Goal: Find specific page/section: Find specific page/section

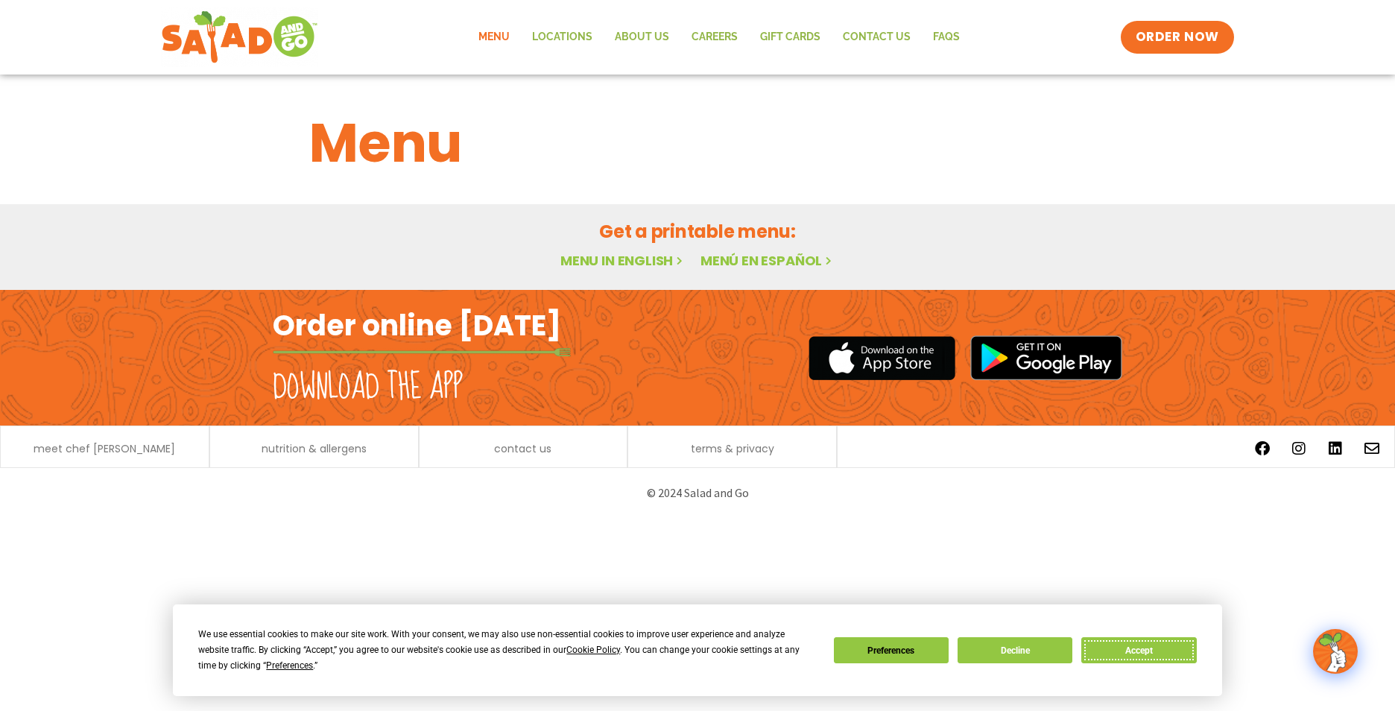
click at [1124, 649] on button "Accept" at bounding box center [1138, 650] width 115 height 26
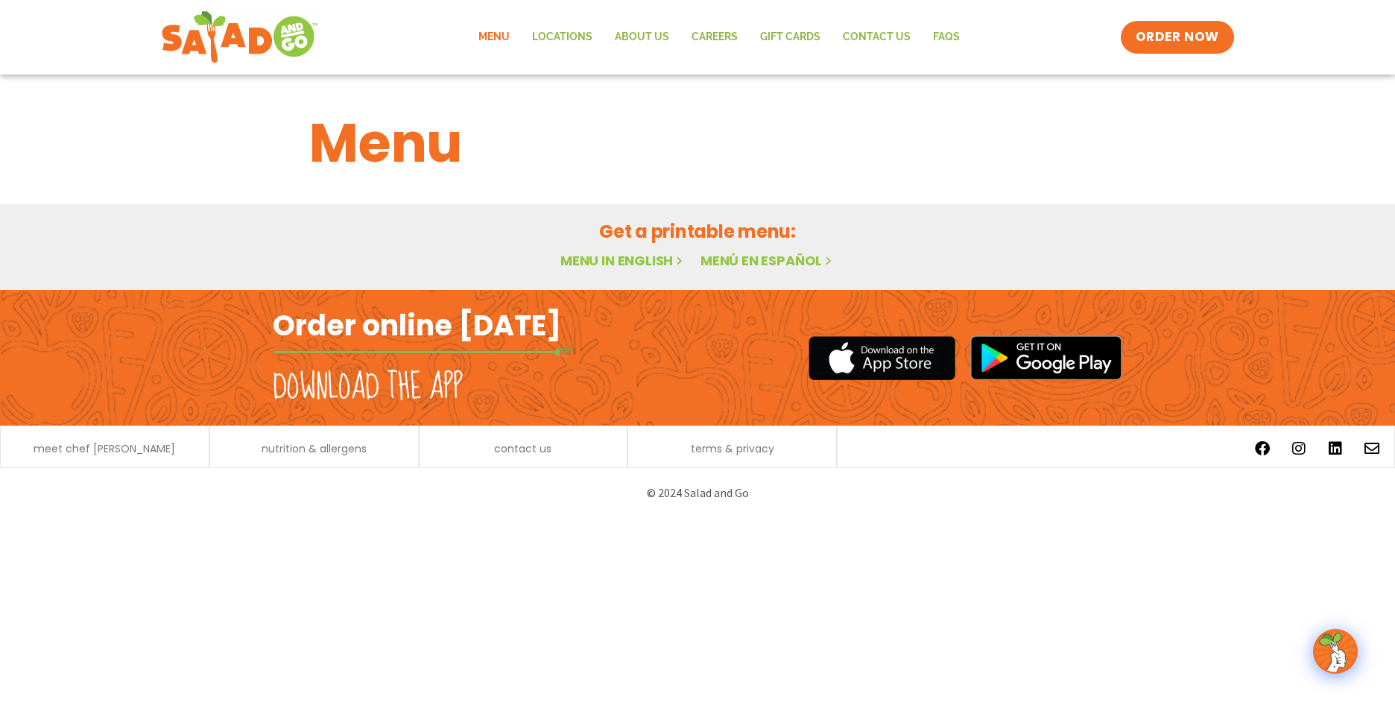
click at [628, 265] on link "Menu in English" at bounding box center [622, 260] width 125 height 19
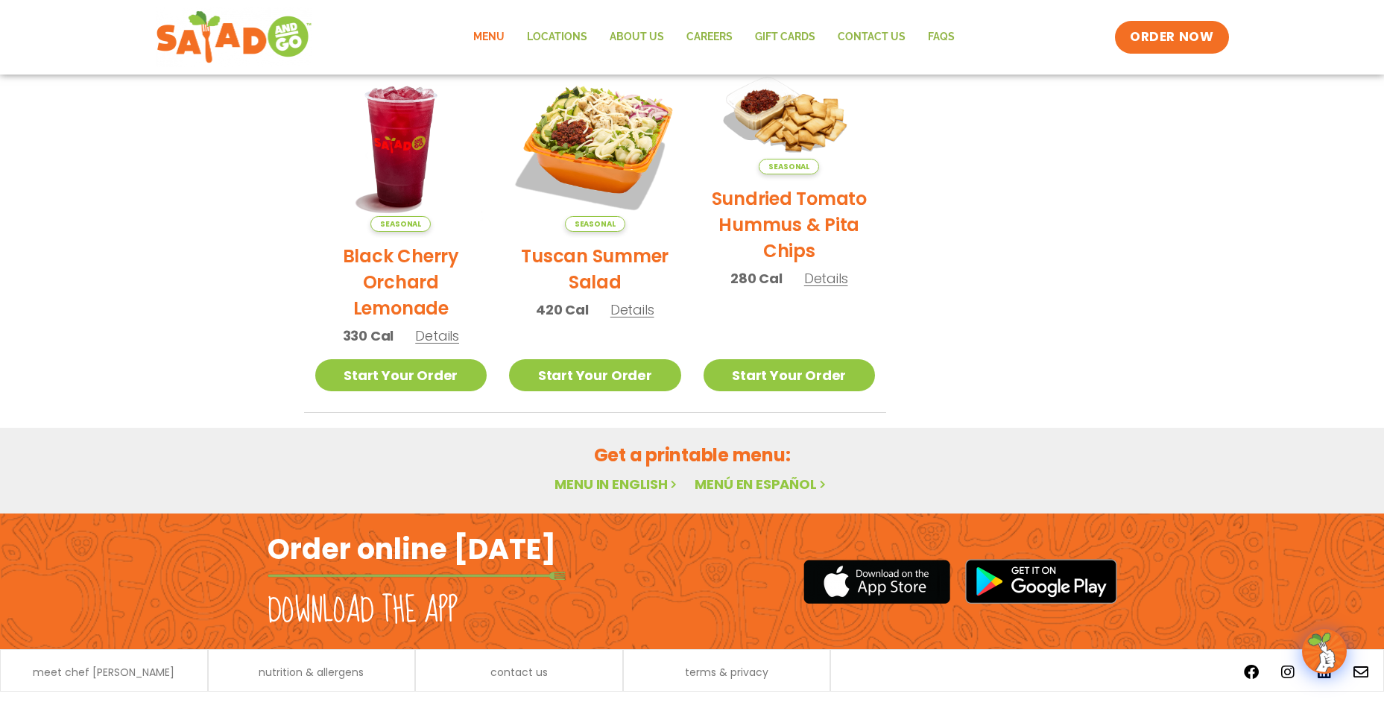
scroll to position [745, 0]
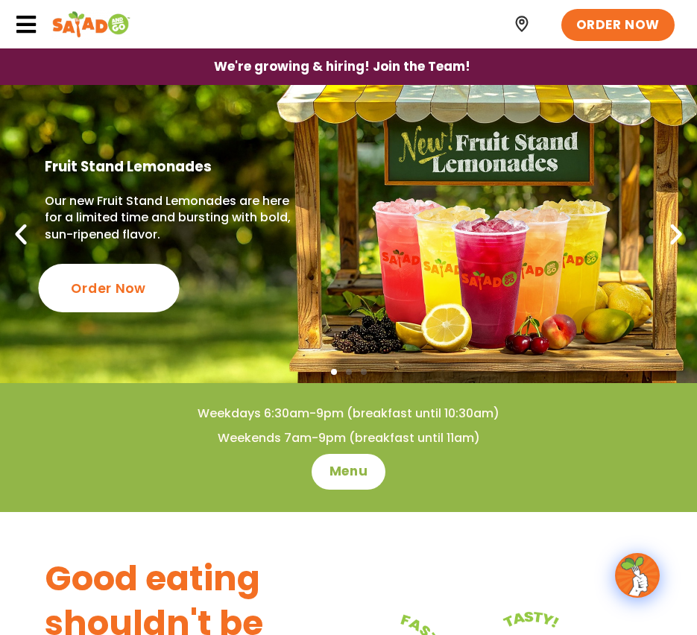
click at [140, 294] on div "Order Now" at bounding box center [108, 288] width 141 height 48
